Goal: Task Accomplishment & Management: Use online tool/utility

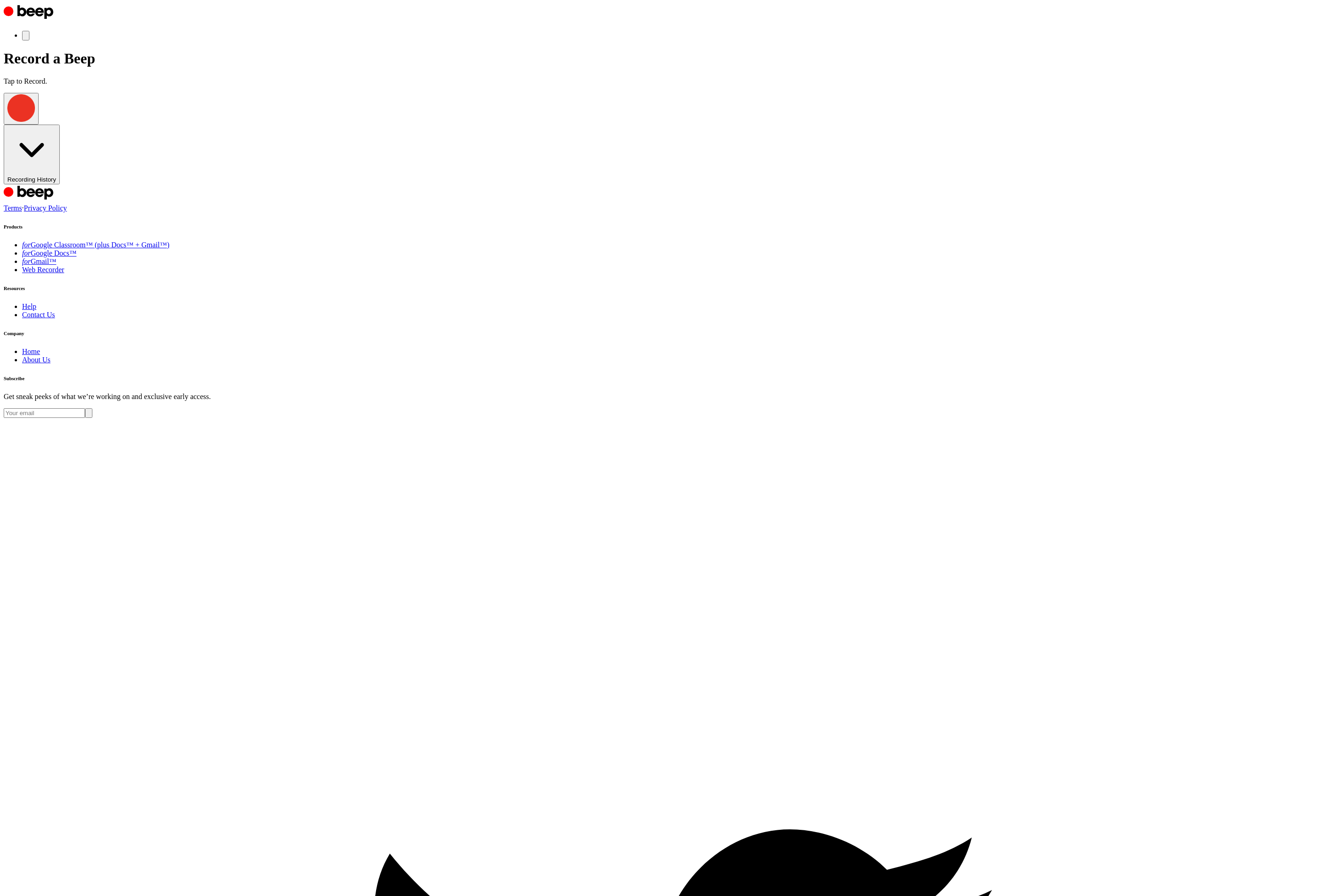
click at [652, 184] on main "Record a Beep Tap to Record. Recording History" at bounding box center [660, 117] width 1312 height 134
click at [708, 67] on h1 "Record a Beep" at bounding box center [660, 58] width 1312 height 17
click at [56, 183] on span "Recording History" at bounding box center [31, 179] width 49 height 7
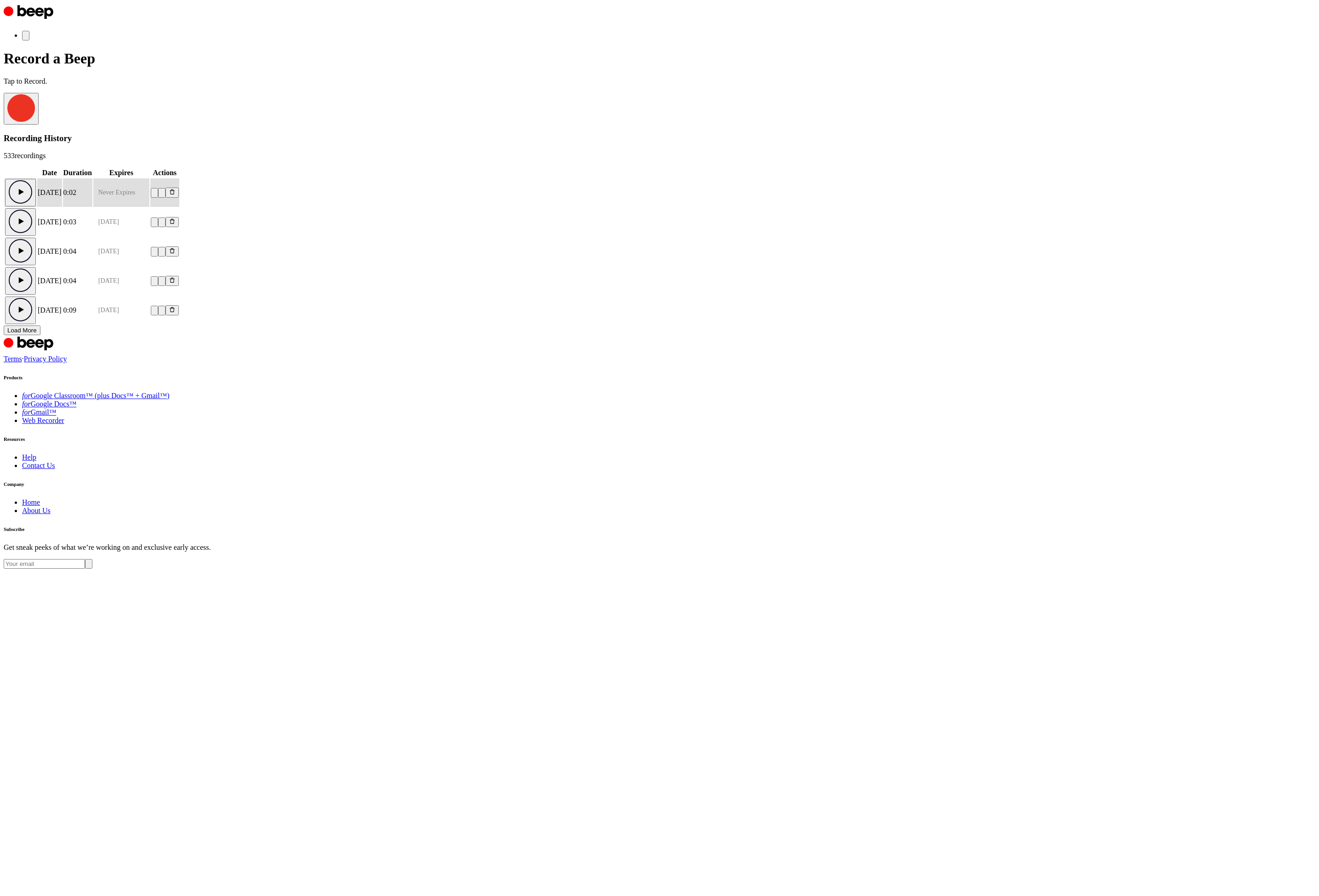
click at [165, 198] on button "Download recording" at bounding box center [162, 193] width 7 height 10
click at [1030, 335] on main "Record a Beep Tap to Record. Recording History 533 recording s Date Duration Ex…" at bounding box center [660, 193] width 1312 height 285
click at [7, 123] on span "button" at bounding box center [7, 119] width 0 height 7
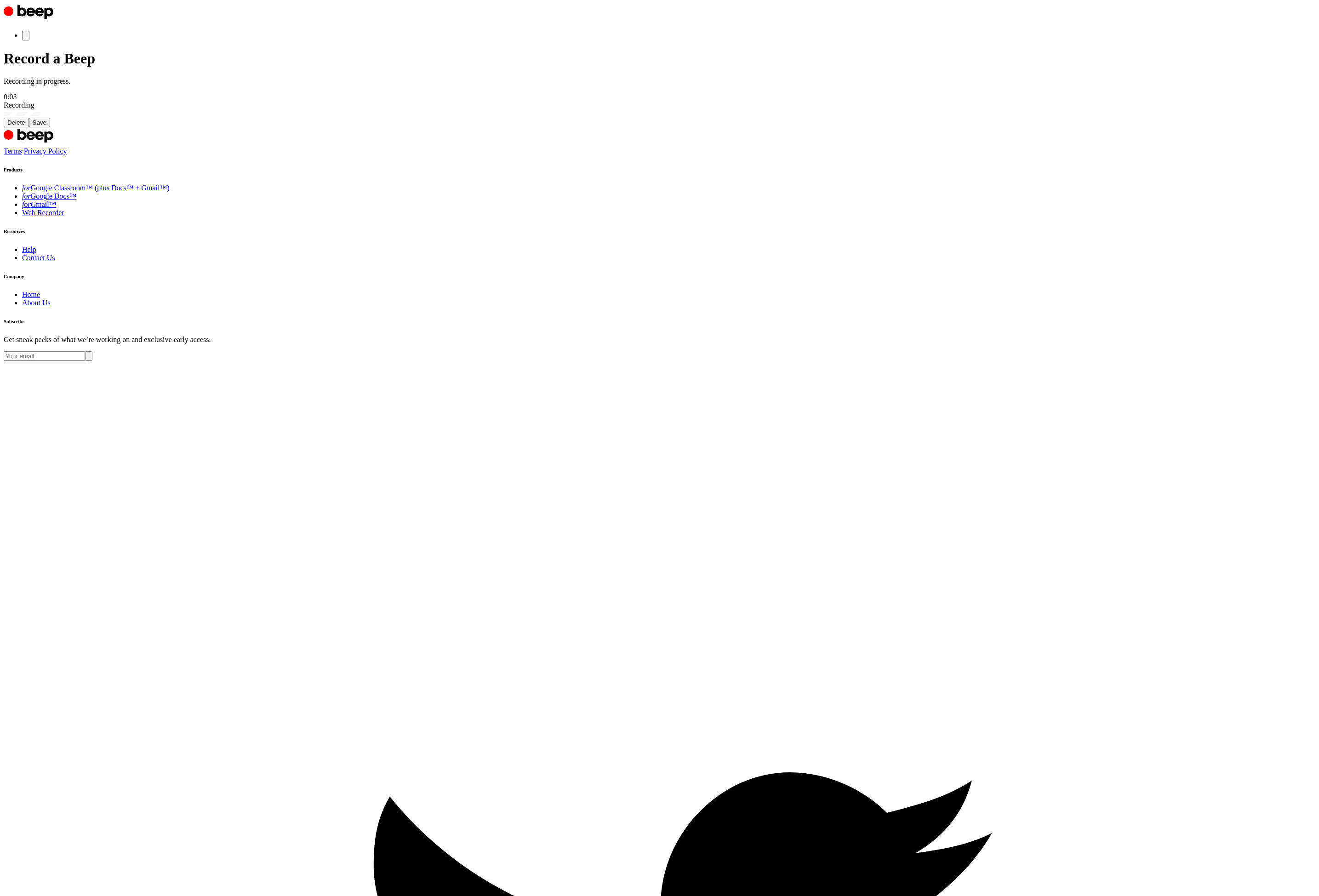
click at [50, 127] on button "Save" at bounding box center [39, 122] width 21 height 10
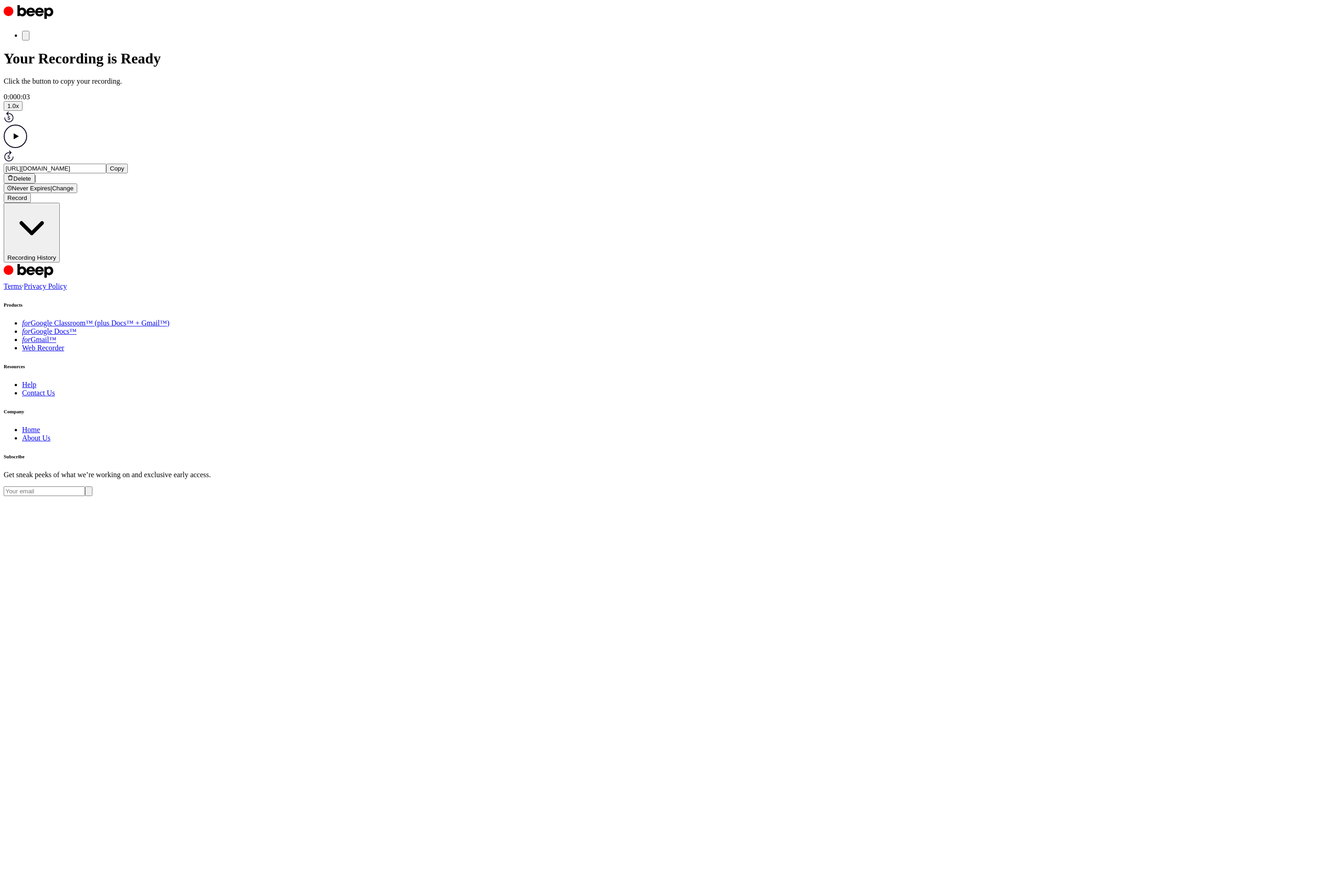
click at [27, 148] on icon "Play Audio" at bounding box center [15, 136] width 24 height 24
click at [56, 261] on span "Recording History" at bounding box center [31, 258] width 49 height 7
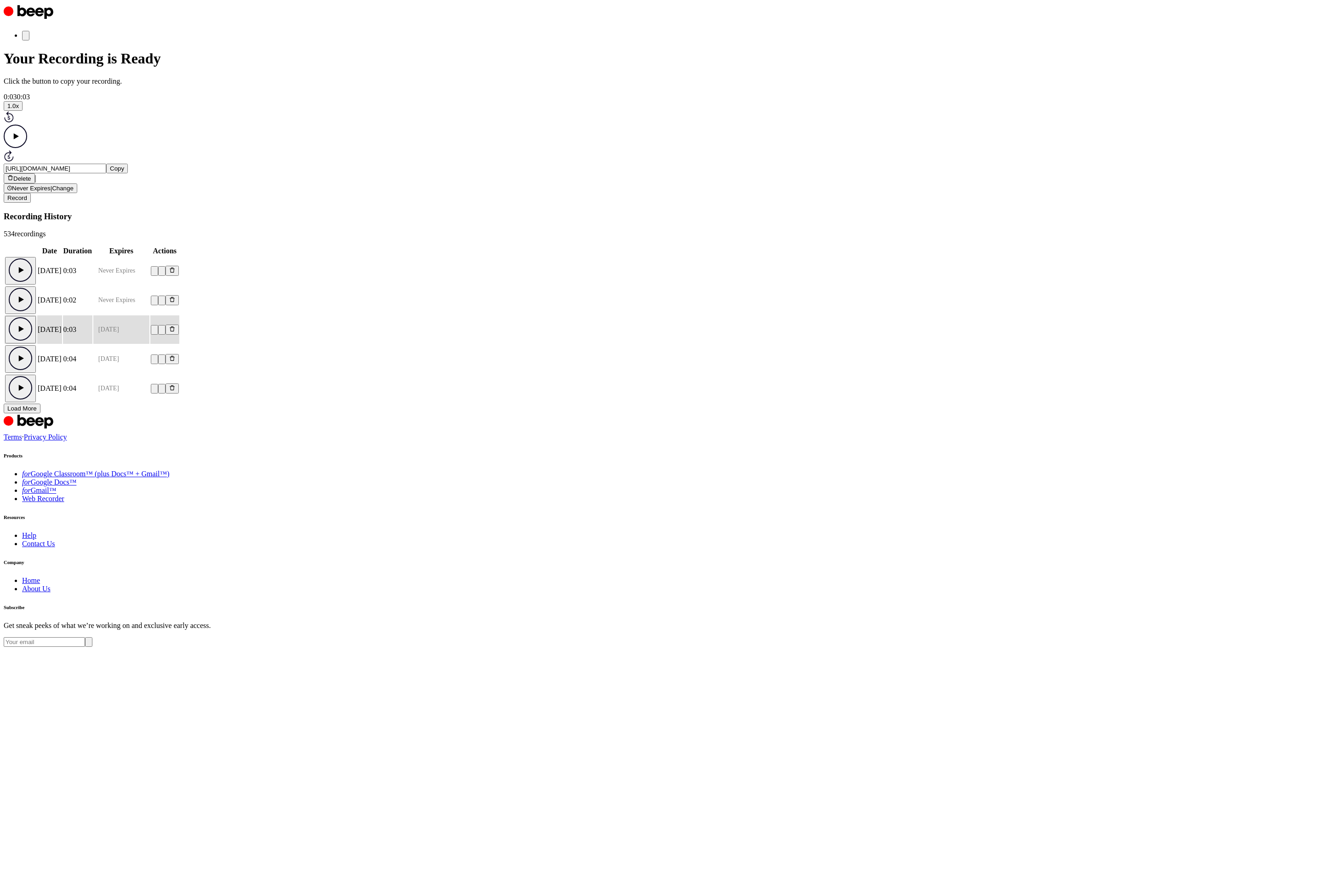
click at [92, 344] on td "0:03" at bounding box center [77, 330] width 29 height 29
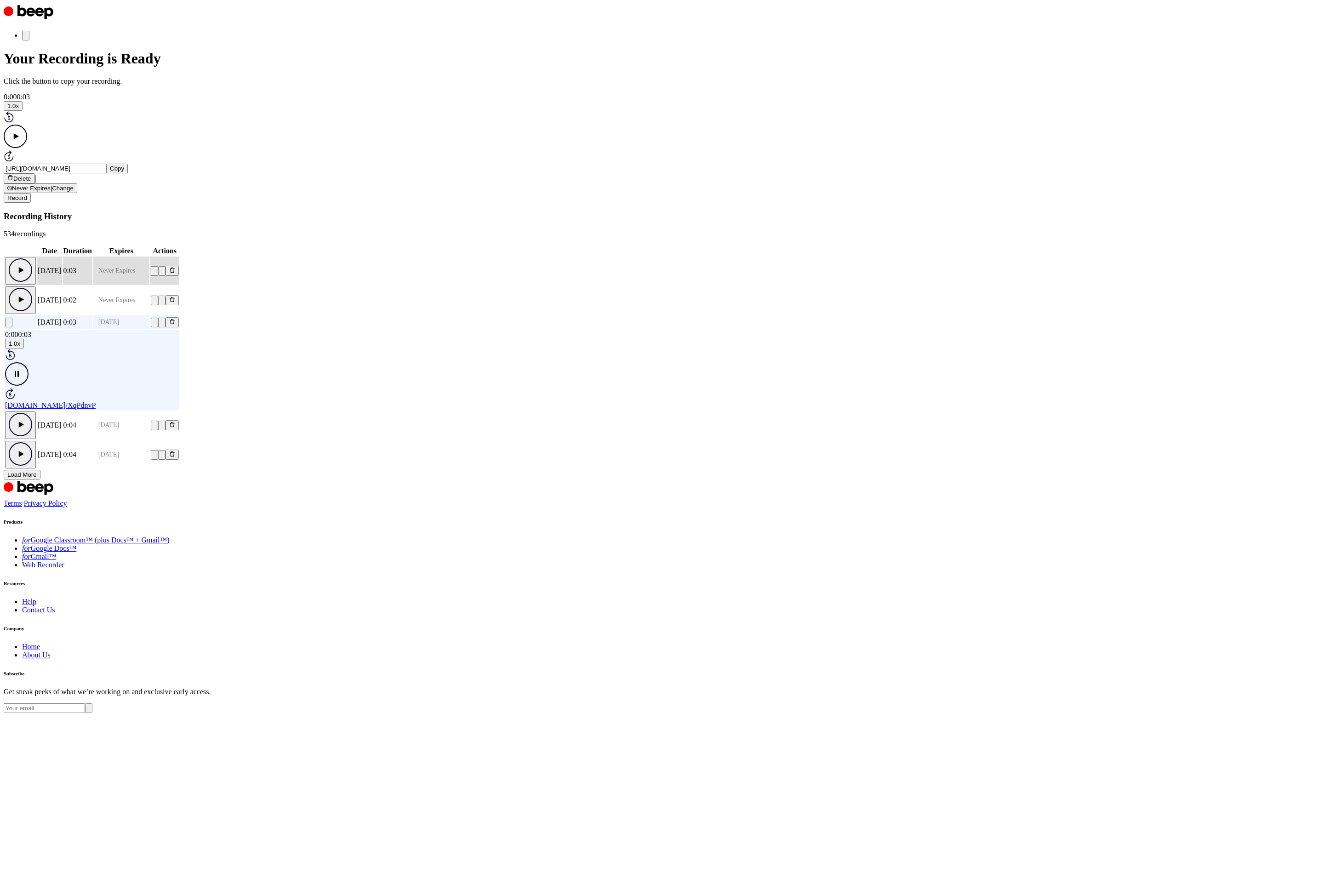
click at [92, 285] on td "0:03" at bounding box center [77, 271] width 29 height 29
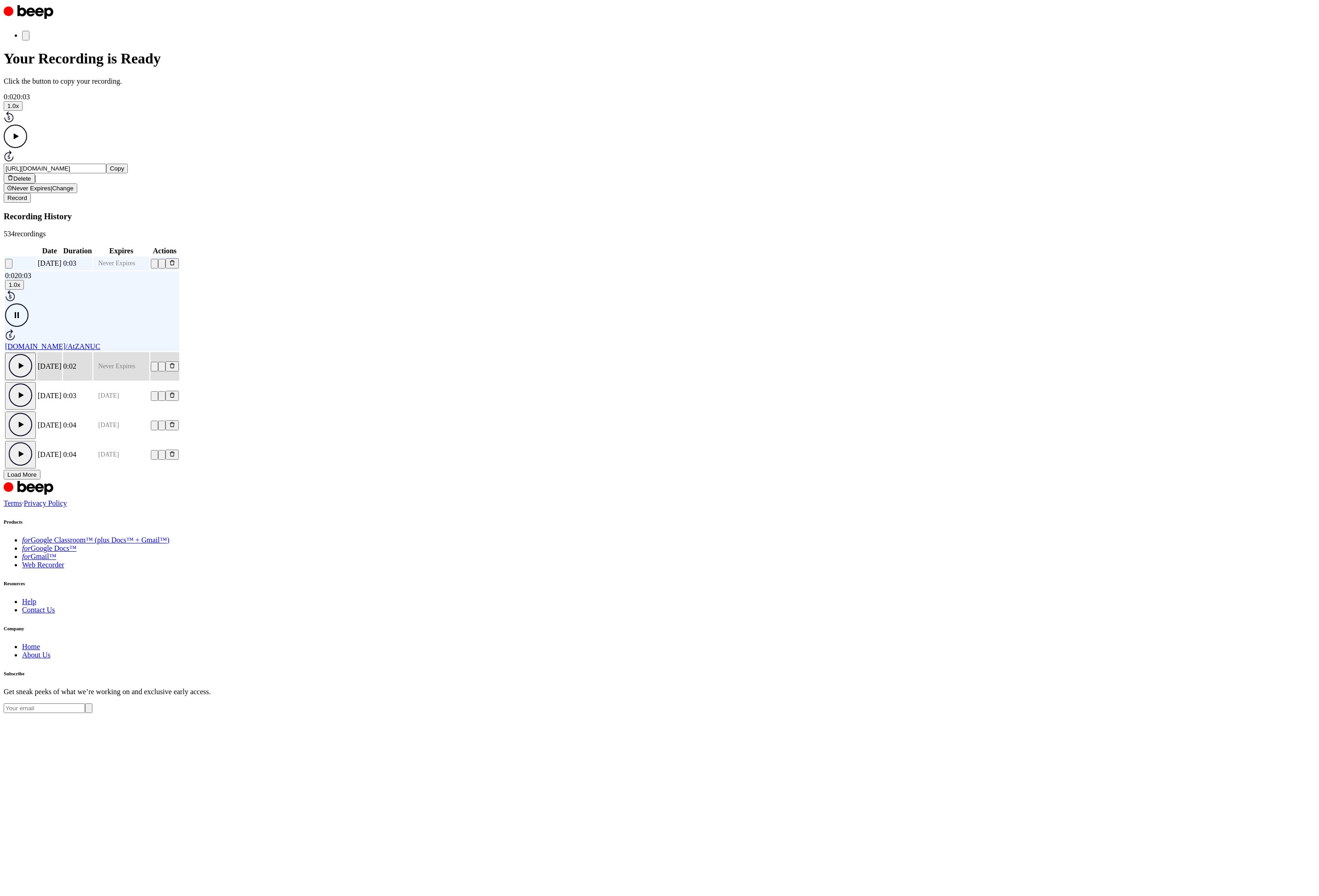
click at [62, 380] on td "Yesterday" at bounding box center [50, 367] width 25 height 29
click at [29, 356] on icon "Pause Audio" at bounding box center [17, 345] width 24 height 24
click at [29, 356] on icon "Play Audio" at bounding box center [17, 345] width 24 height 24
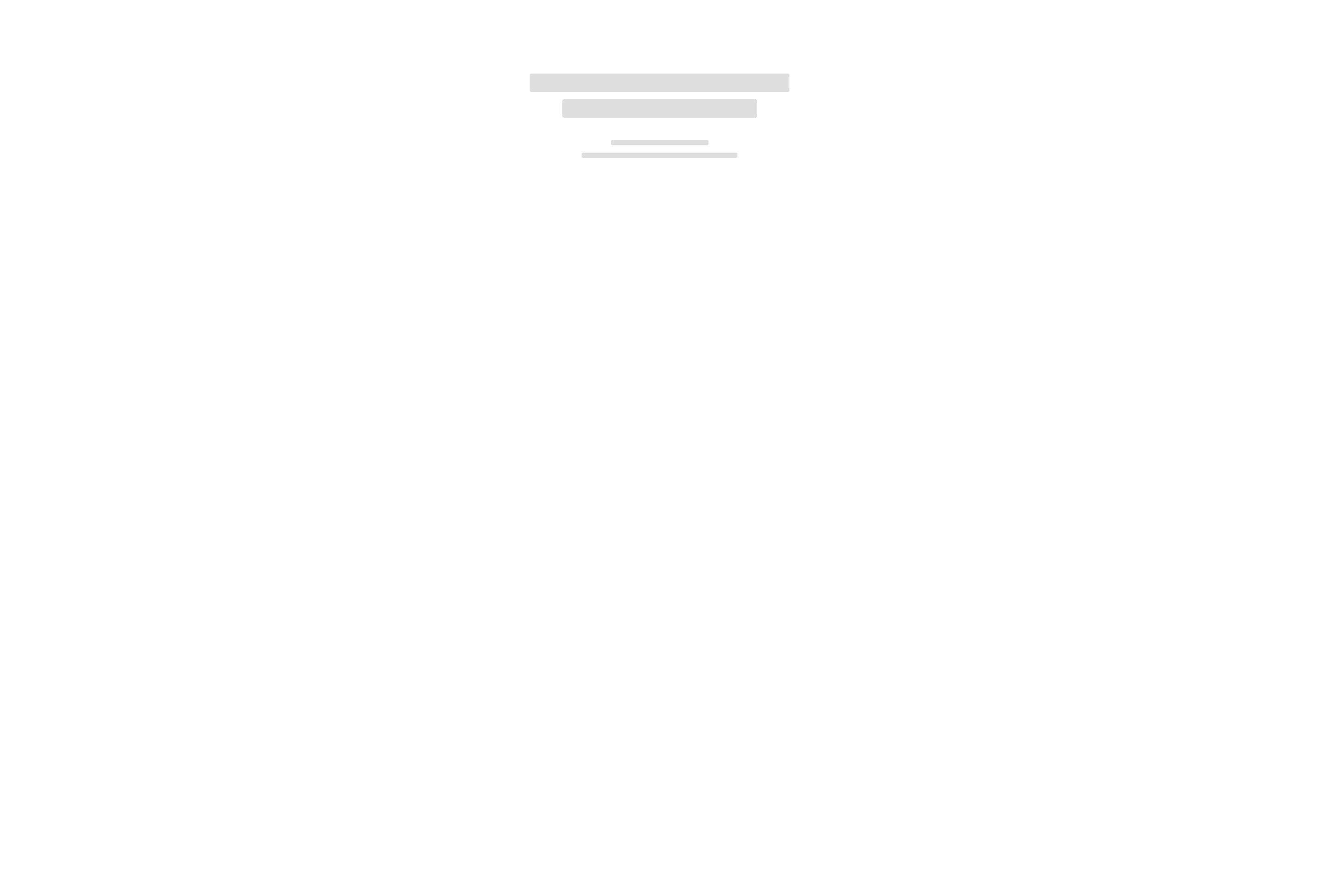
click at [1236, 1] on div at bounding box center [660, 448] width 1319 height 896
